Goal: Task Accomplishment & Management: Complete application form

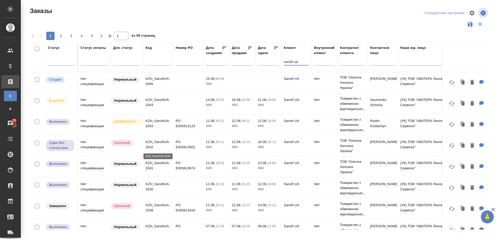
click at [152, 143] on p "KZH_SanofiUA-2042" at bounding box center [157, 144] width 25 height 10
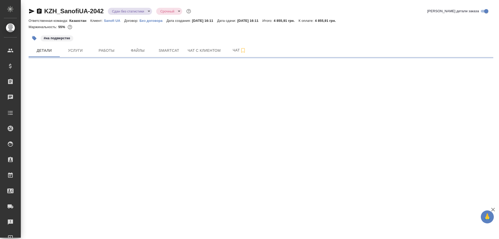
select select "RU"
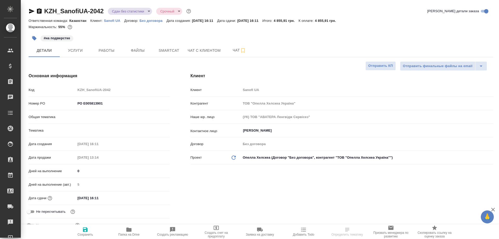
type textarea "x"
type input "Matveeva Anastasia"
click at [126, 231] on icon "button" at bounding box center [129, 229] width 6 height 6
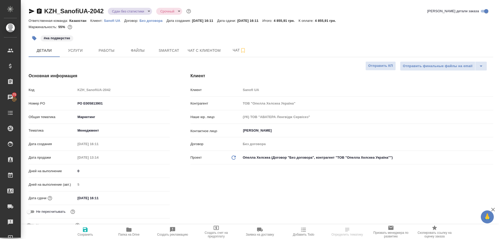
type textarea "x"
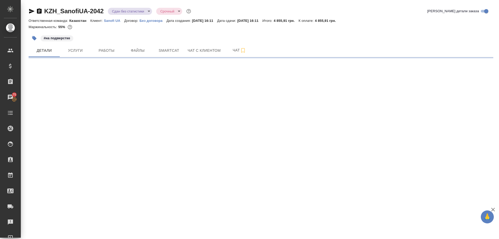
select select "RU"
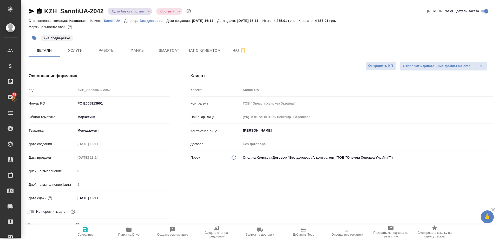
type textarea "x"
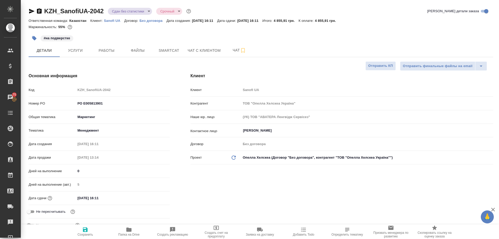
type textarea "x"
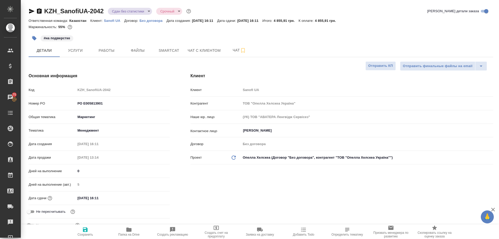
type textarea "x"
